Goal: Task Accomplishment & Management: Manage account settings

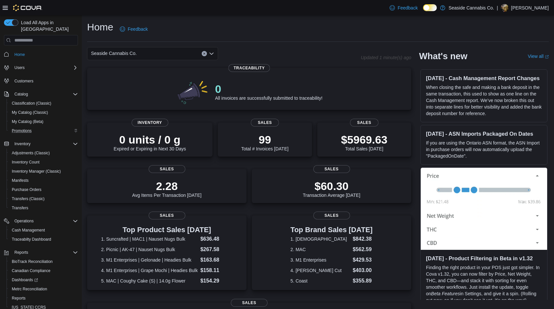
click at [35, 127] on div "Promotions" at bounding box center [43, 131] width 69 height 8
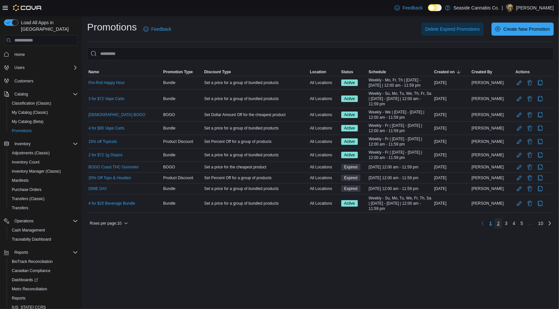
click at [498, 224] on span "2" at bounding box center [498, 223] width 3 height 7
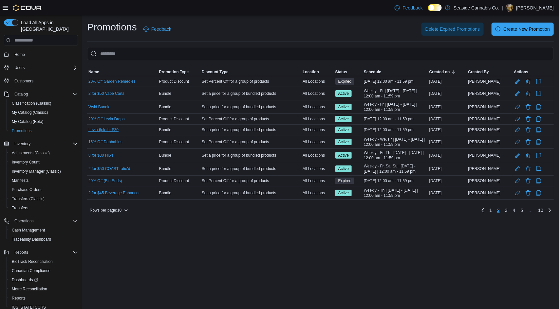
click at [101, 129] on link "Levia 6pk for $30" at bounding box center [103, 129] width 30 height 5
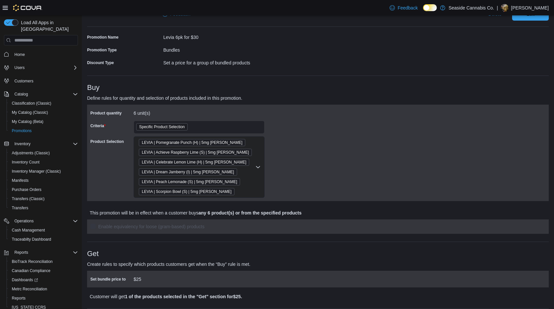
scroll to position [27, 0]
click at [540, 16] on span "Edit" at bounding box center [530, 13] width 29 height 13
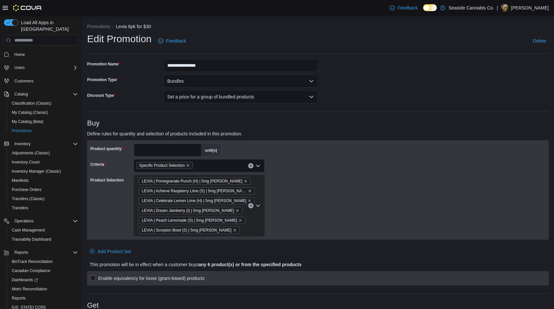
click at [247, 225] on div "LEVIA | Pomegranate Punch (H) | 5mg [PERSON_NAME] | Achieve Raspberry Lime (S) …" at bounding box center [199, 206] width 131 height 62
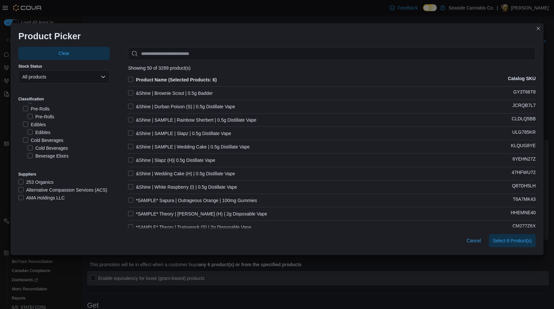
scroll to position [37, 0]
click at [56, 138] on label "Cold Beverages" at bounding box center [43, 141] width 41 height 8
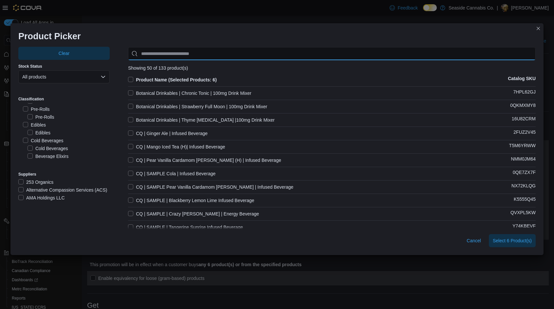
click at [181, 53] on input "Use aria labels when no actual label is in use" at bounding box center [332, 53] width 408 height 13
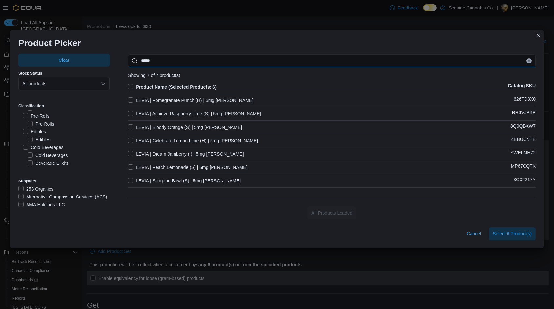
type input "*****"
click at [131, 124] on label "LEVIA | Bloody Orange (S) | 5mg [PERSON_NAME]" at bounding box center [185, 127] width 114 height 8
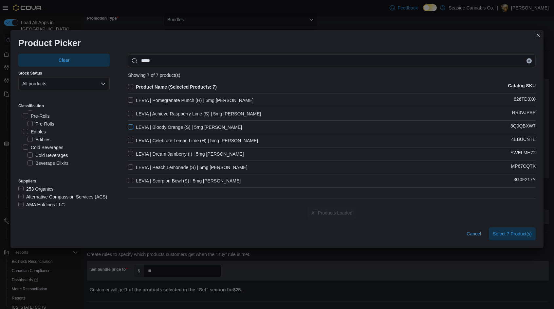
scroll to position [58, 0]
click at [515, 231] on span "Select 7 Product(s)" at bounding box center [512, 234] width 39 height 7
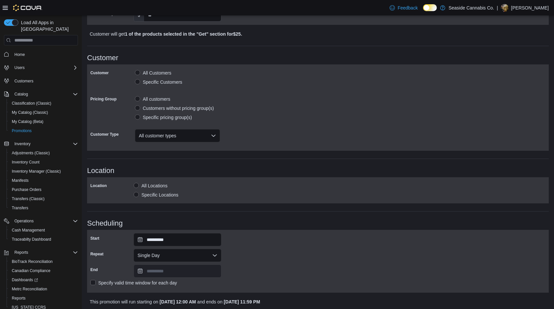
scroll to position [350, 0]
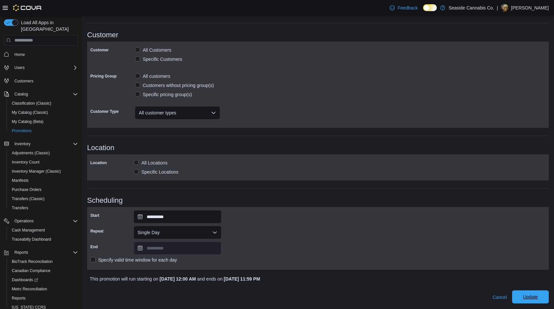
click at [528, 297] on span "Update" at bounding box center [530, 297] width 15 height 7
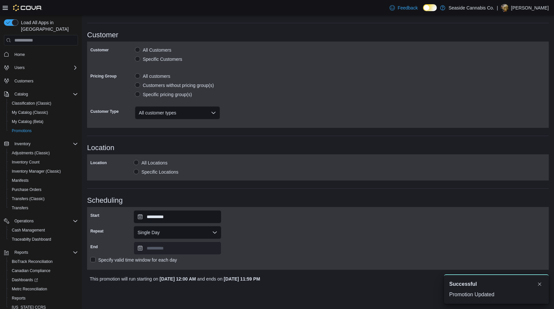
scroll to position [0, 0]
